Goal: Information Seeking & Learning: Learn about a topic

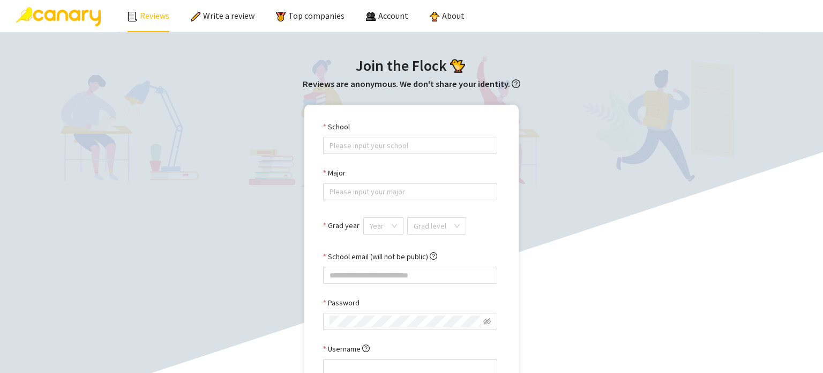
click at [138, 21] on link "Reviews" at bounding box center [149, 15] width 42 height 11
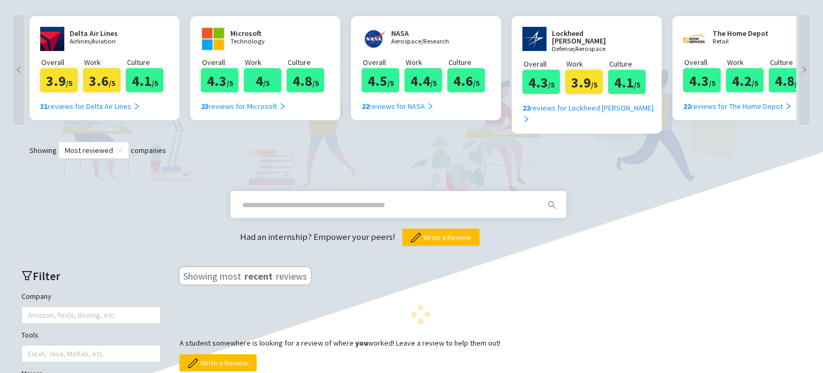
scroll to position [304, 0]
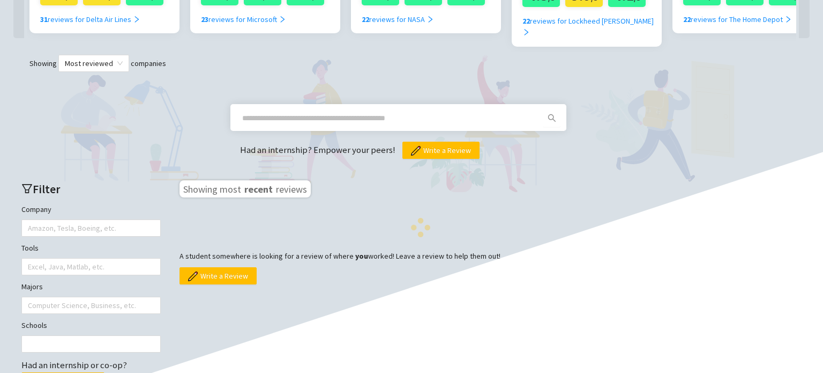
click at [327, 114] on span at bounding box center [398, 117] width 336 height 27
click at [341, 112] on input "text" at bounding box center [385, 118] width 287 height 12
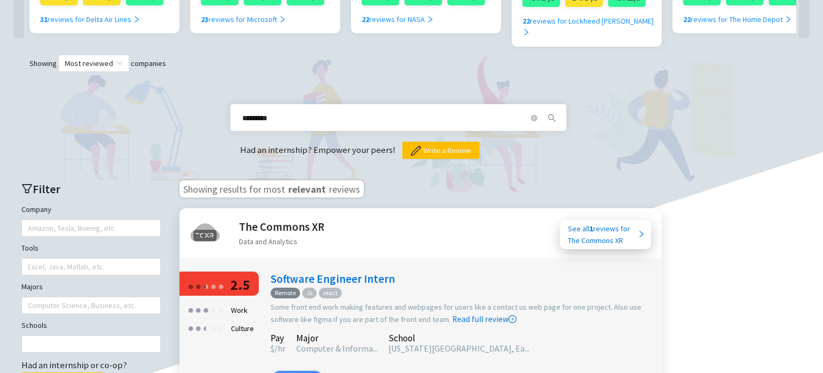
scroll to position [342, 0]
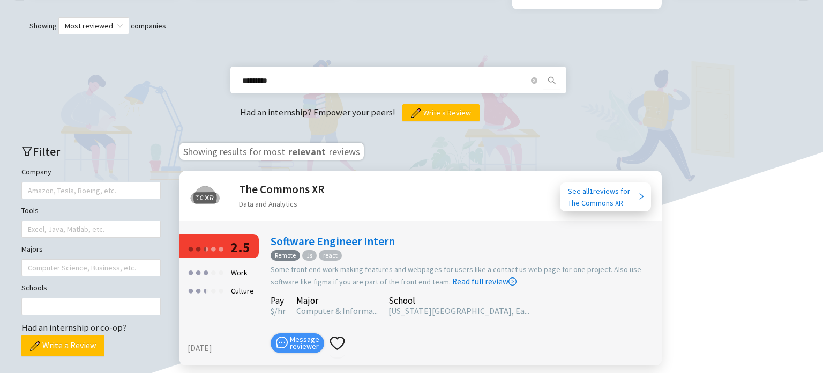
click at [555, 76] on icon "search" at bounding box center [552, 80] width 9 height 9
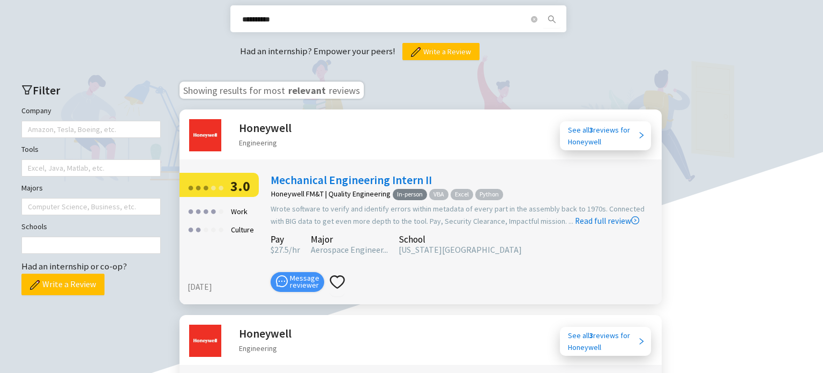
scroll to position [382, 0]
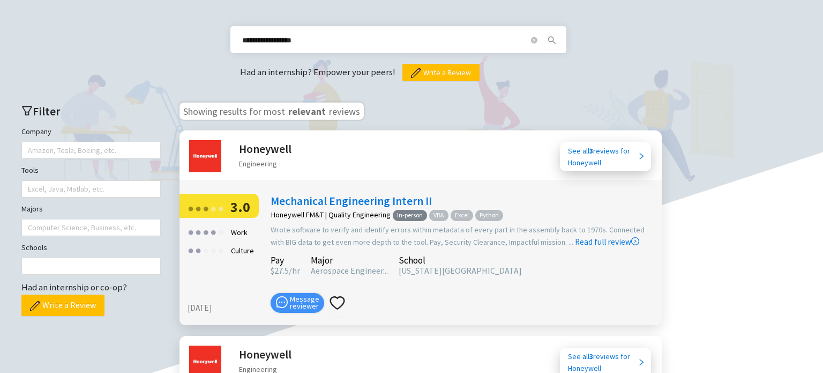
type input "**********"
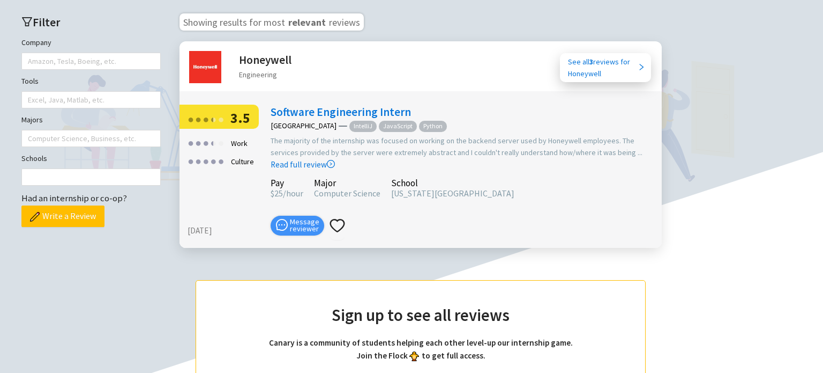
scroll to position [472, 0]
click at [335, 140] on link "Read full review" at bounding box center [303, 137] width 64 height 64
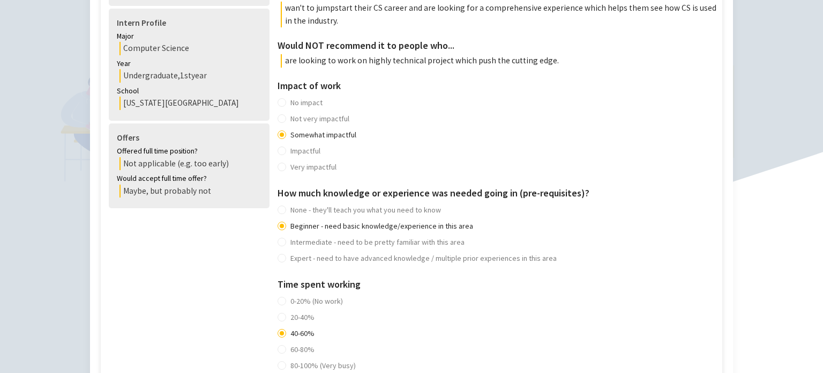
scroll to position [585, 0]
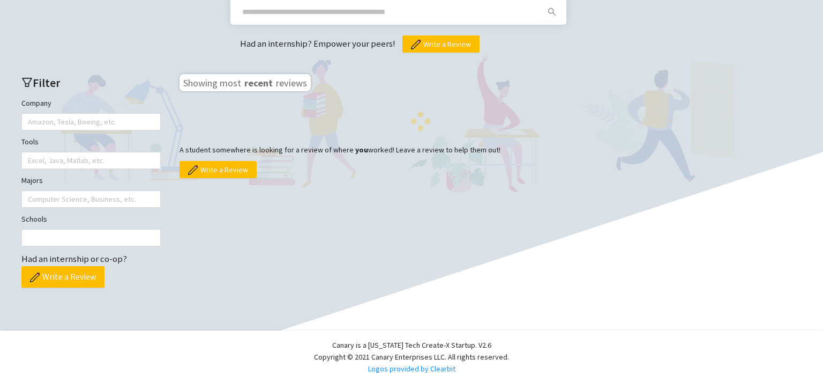
scroll to position [418, 0]
